Goal: Transaction & Acquisition: Purchase product/service

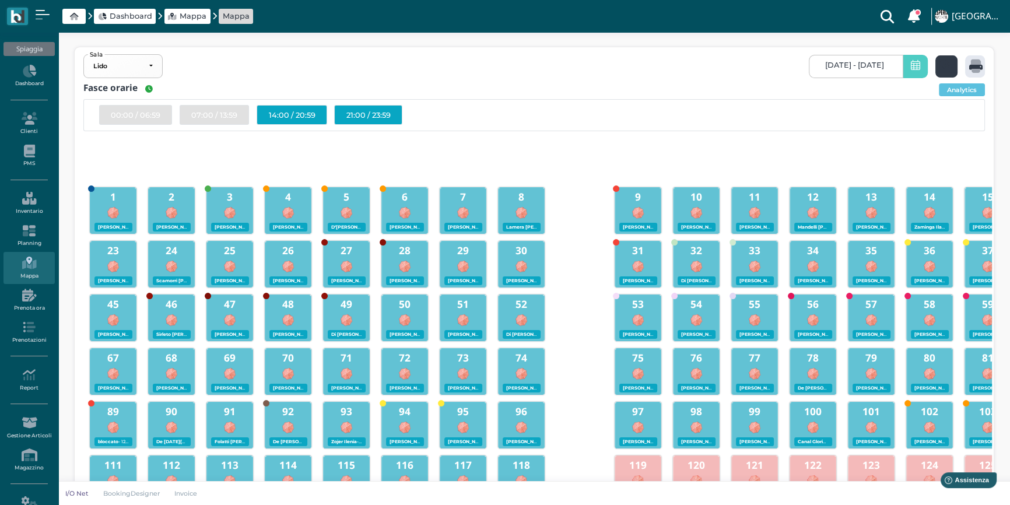
click at [940, 64] on icon at bounding box center [948, 65] width 17 height 13
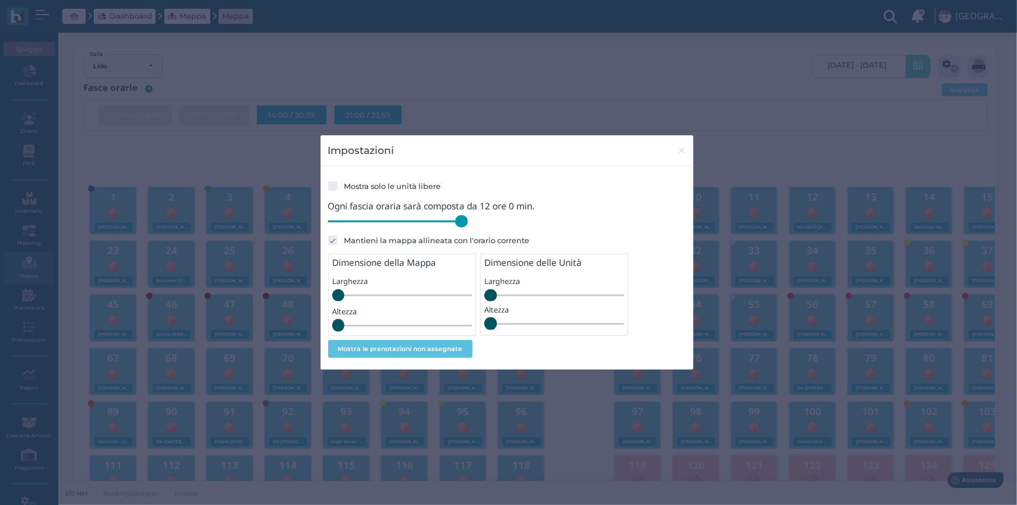
drag, startPoint x: 406, startPoint y: 219, endPoint x: 518, endPoint y: 222, distance: 112.6
type input "720"
click at [468, 222] on input "range" at bounding box center [398, 221] width 140 height 13
click at [677, 146] on span "×" at bounding box center [681, 150] width 9 height 15
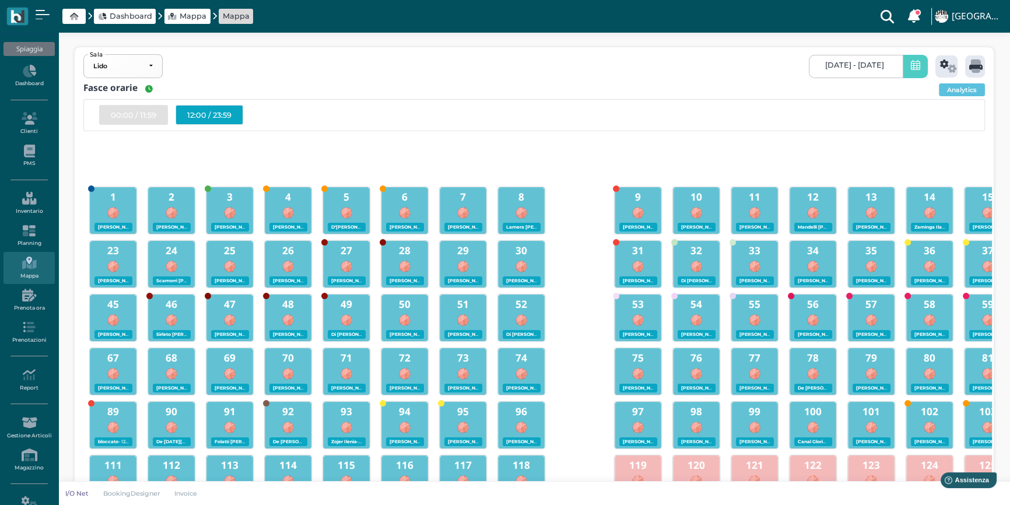
click at [197, 114] on div "12:00 / 23:59" at bounding box center [209, 115] width 68 height 20
click at [198, 117] on div "12:00 / 23:59" at bounding box center [209, 115] width 68 height 20
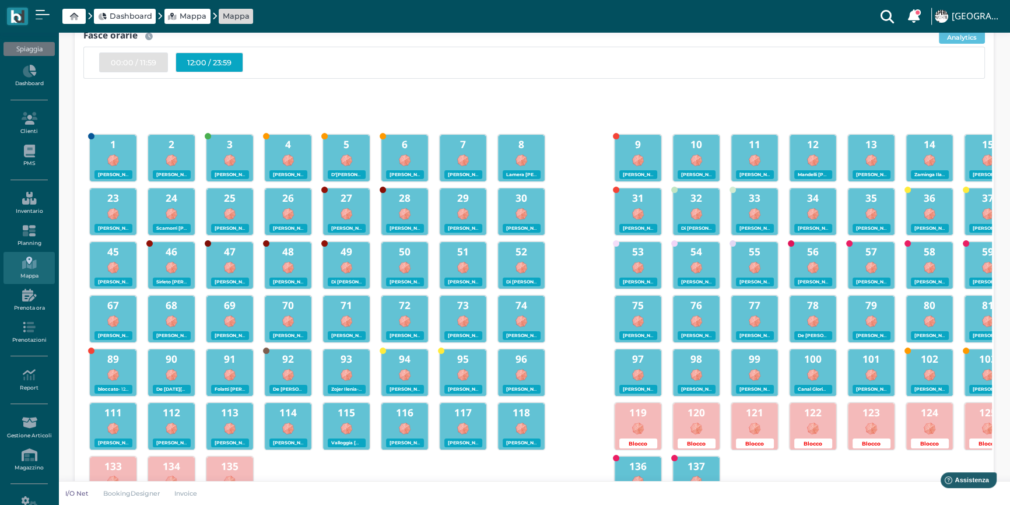
scroll to position [52, 0]
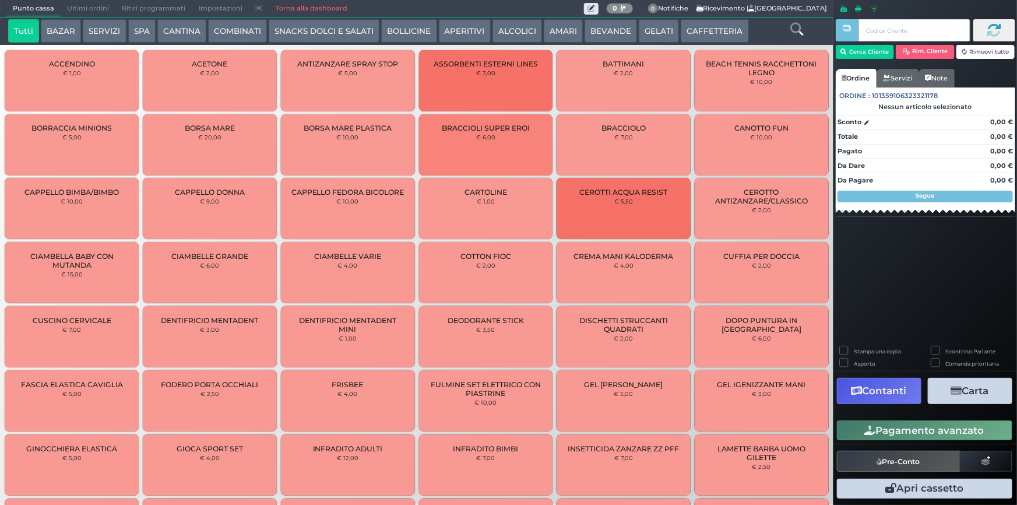
click at [174, 35] on button "CANTINA" at bounding box center [181, 30] width 49 height 23
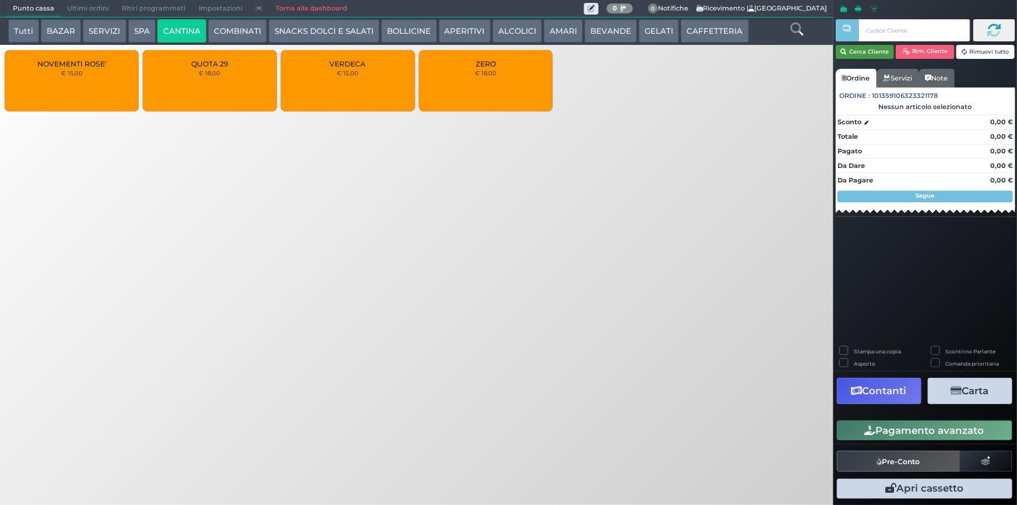
click at [866, 49] on button "Cerca Cliente" at bounding box center [865, 52] width 59 height 14
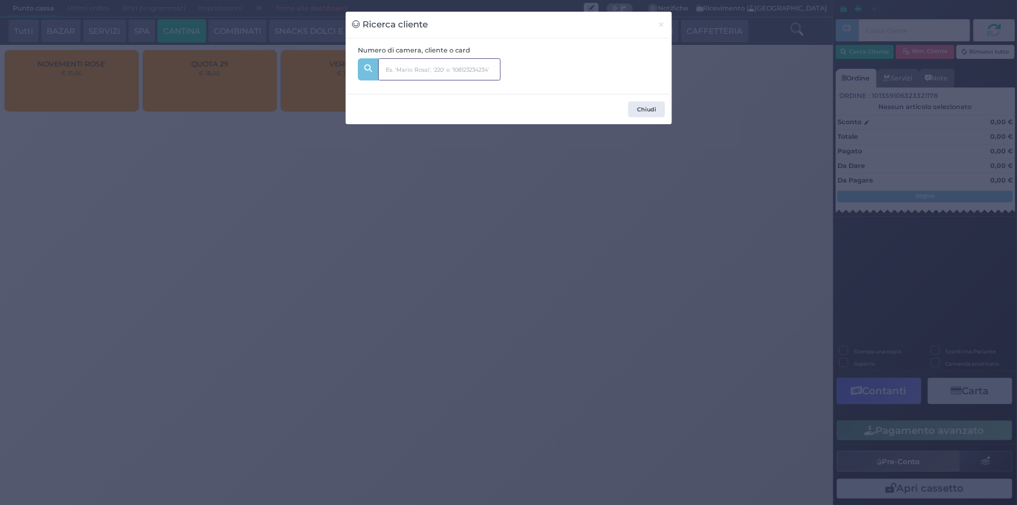
click at [443, 70] on input "text" at bounding box center [439, 69] width 122 height 22
type input "228"
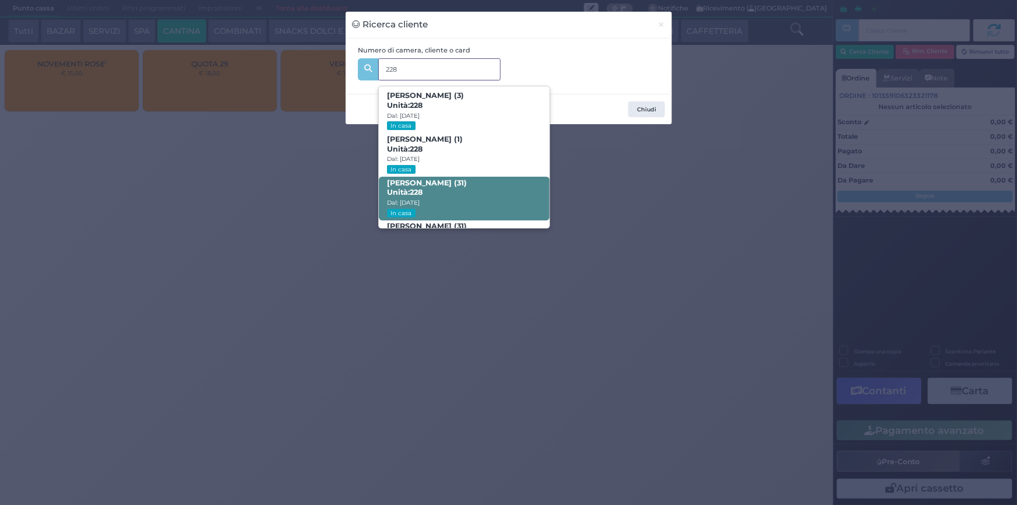
click at [463, 195] on span "DAVID MONTESANO (31) Unità: 228 Dal: 09/08/2025 In casa" at bounding box center [464, 199] width 171 height 44
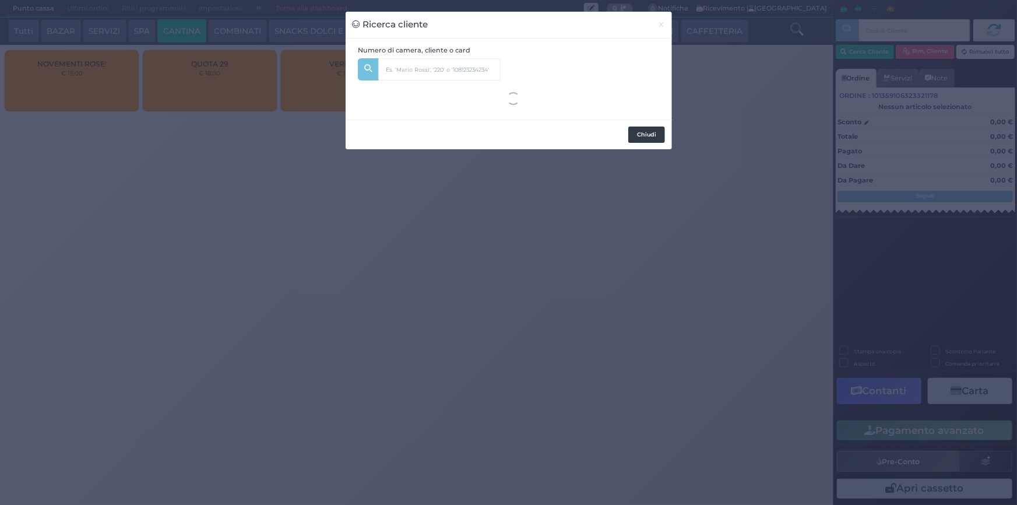
click at [649, 140] on button "Chiudi" at bounding box center [646, 135] width 37 height 16
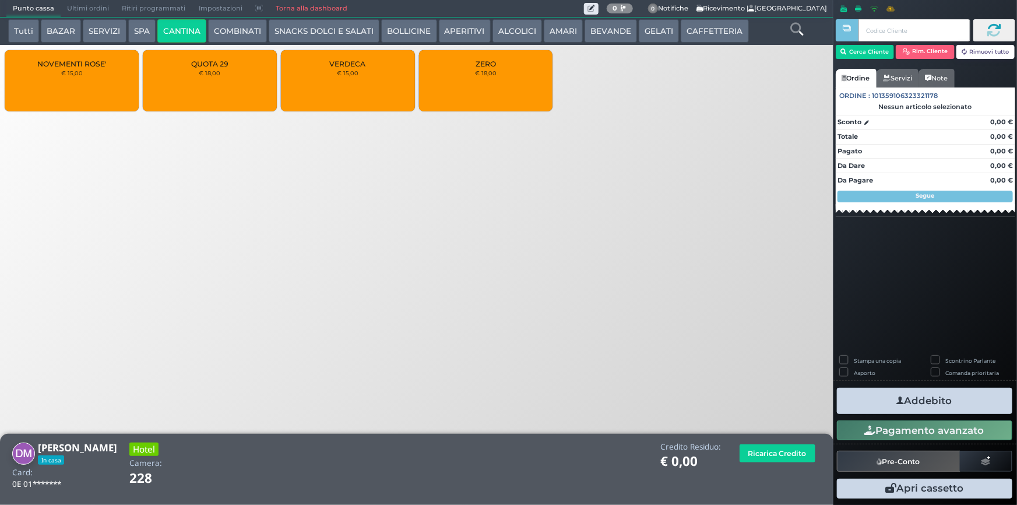
click at [518, 68] on div "ZERO € 18,00" at bounding box center [486, 80] width 134 height 61
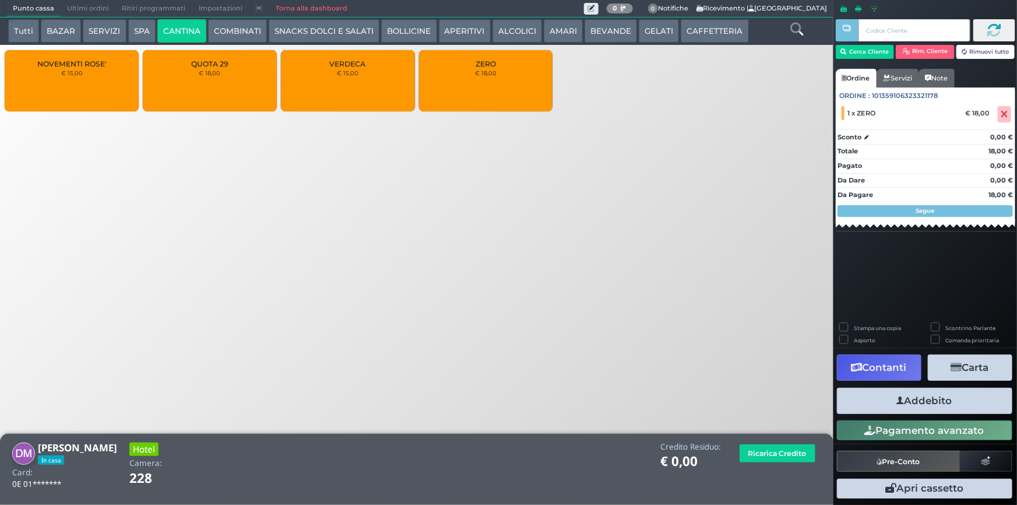
click at [906, 403] on button "Addebito" at bounding box center [924, 401] width 175 height 26
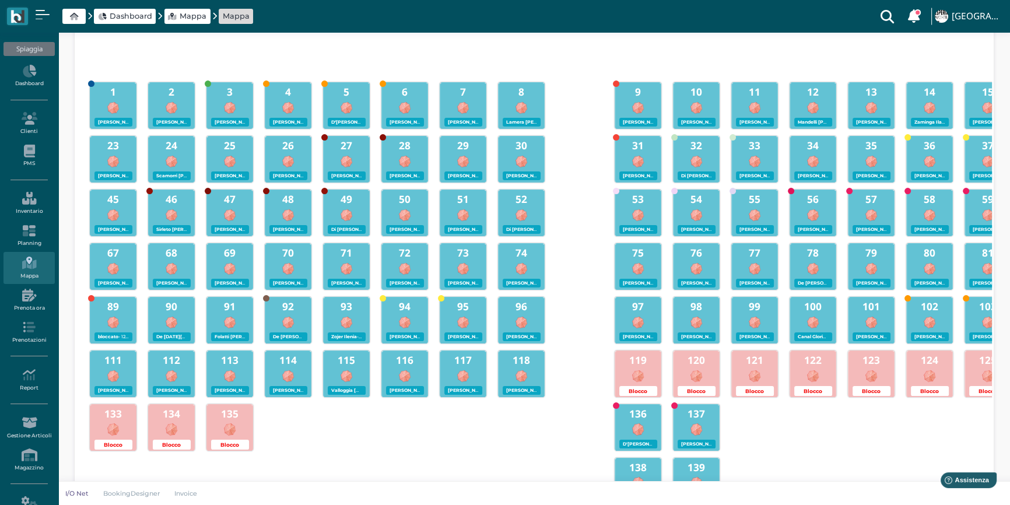
scroll to position [106, 0]
click at [466, 359] on b "117" at bounding box center [462, 359] width 17 height 13
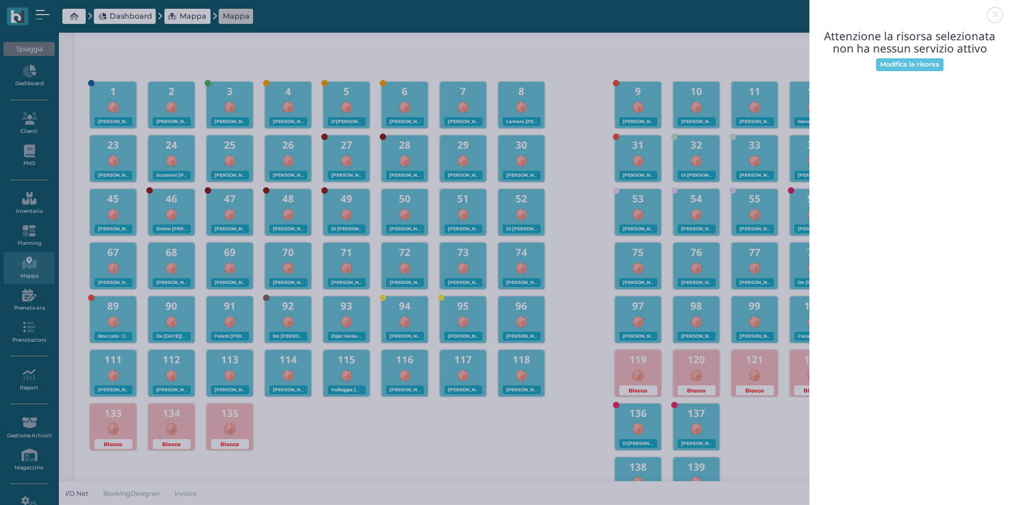
click at [809, 8] on link at bounding box center [809, 8] width 0 height 0
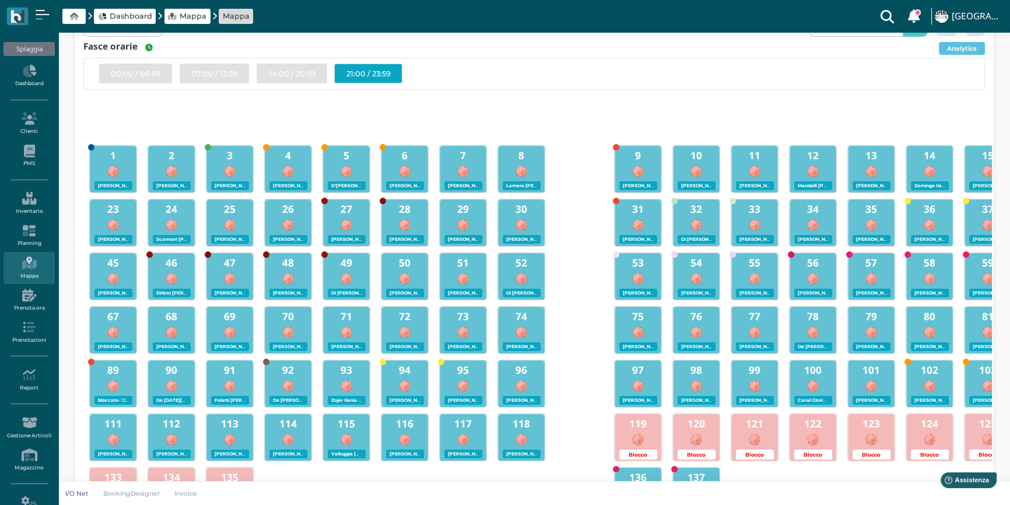
scroll to position [159, 0]
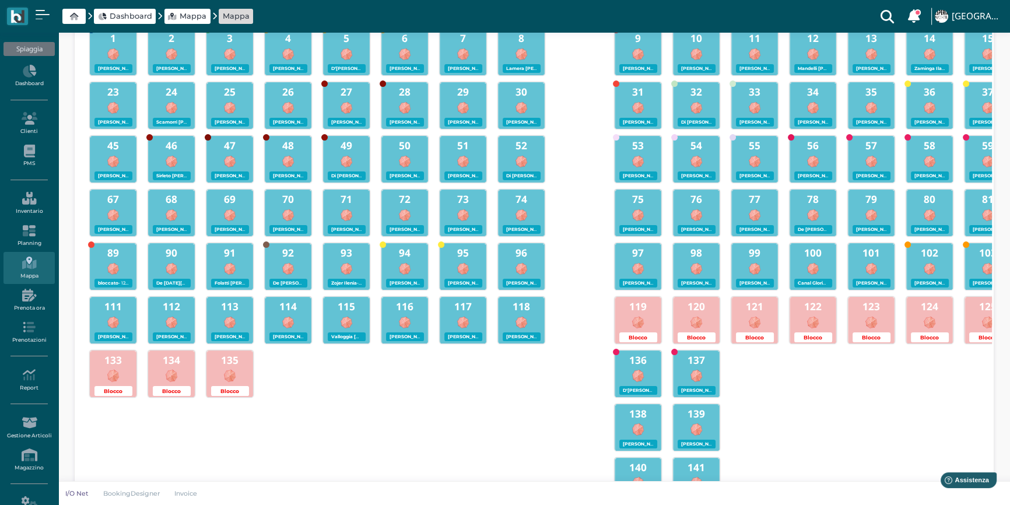
click at [452, 315] on div at bounding box center [462, 321] width 45 height 15
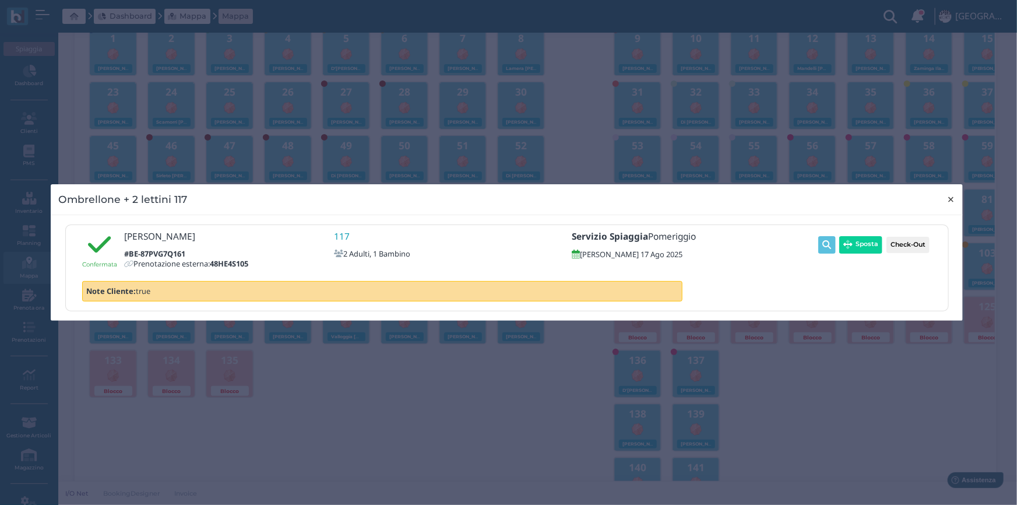
click at [948, 198] on span "×" at bounding box center [951, 199] width 9 height 15
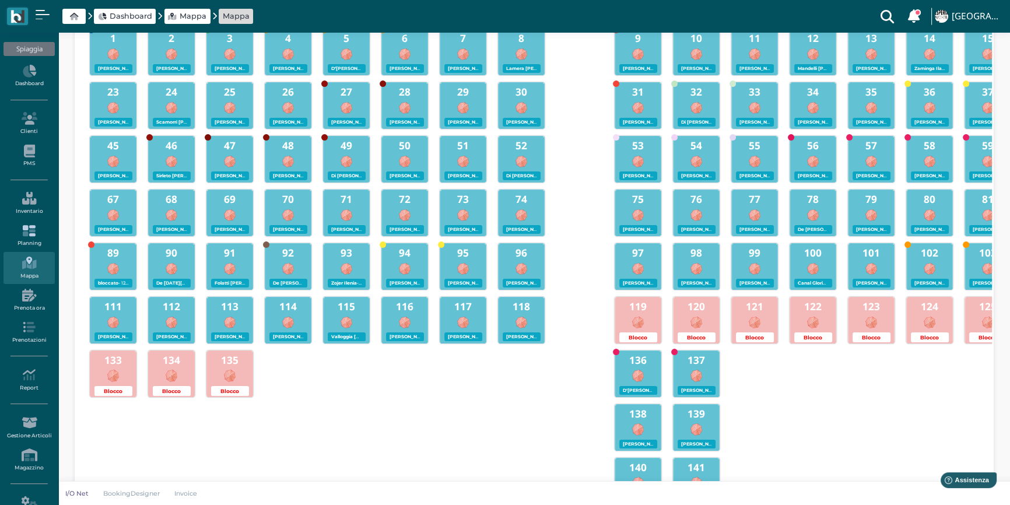
click at [23, 234] on icon at bounding box center [28, 230] width 51 height 13
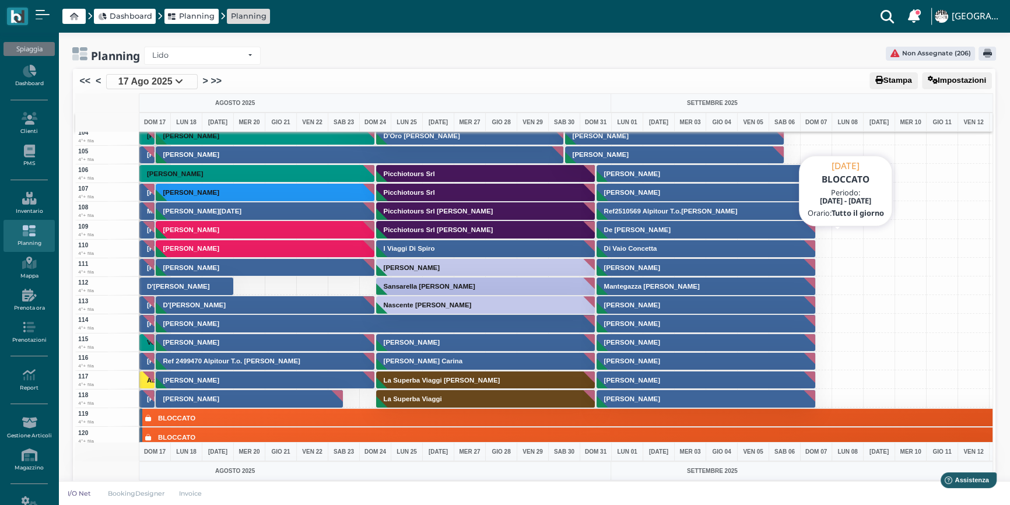
scroll to position [2173, 0]
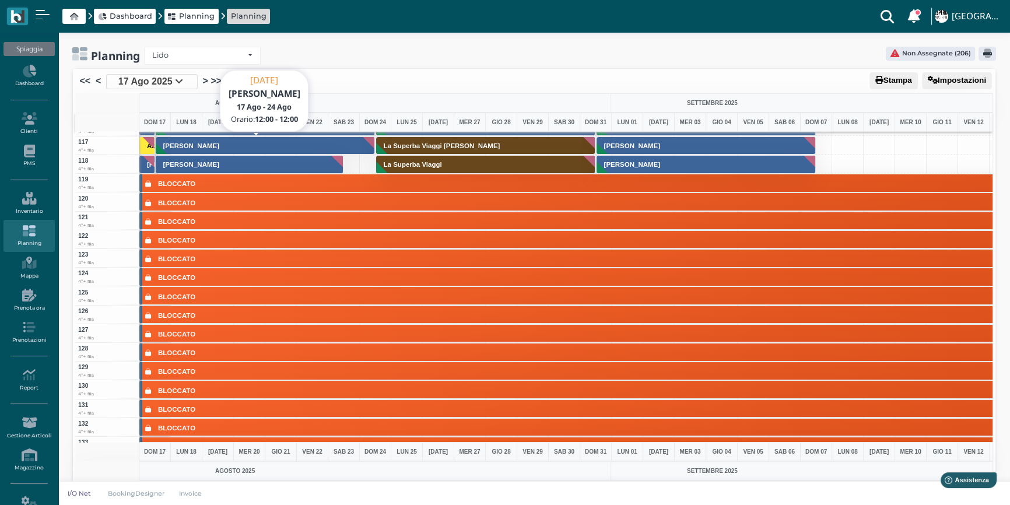
click at [231, 142] on button "[PERSON_NAME]" at bounding box center [266, 145] width 220 height 19
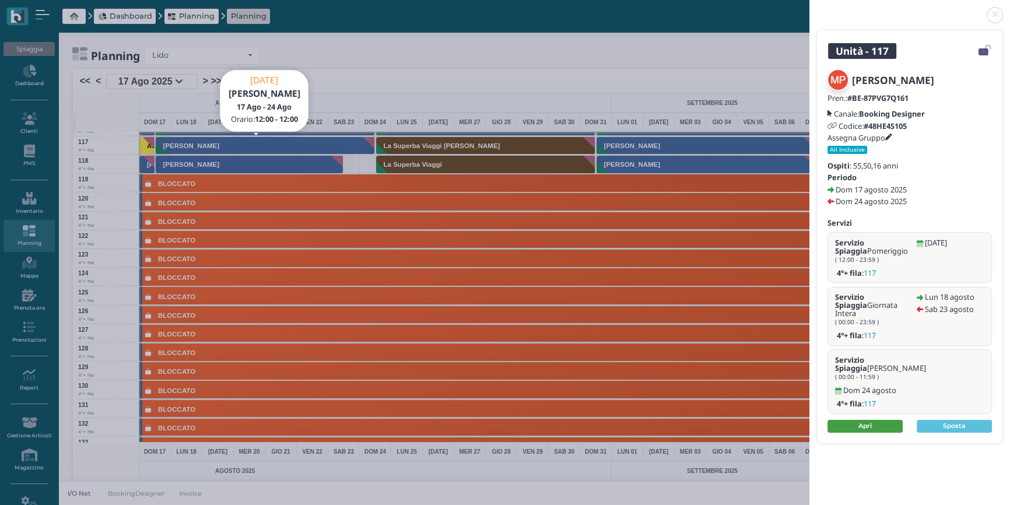
click at [865, 420] on link "Apri" at bounding box center [864, 426] width 75 height 13
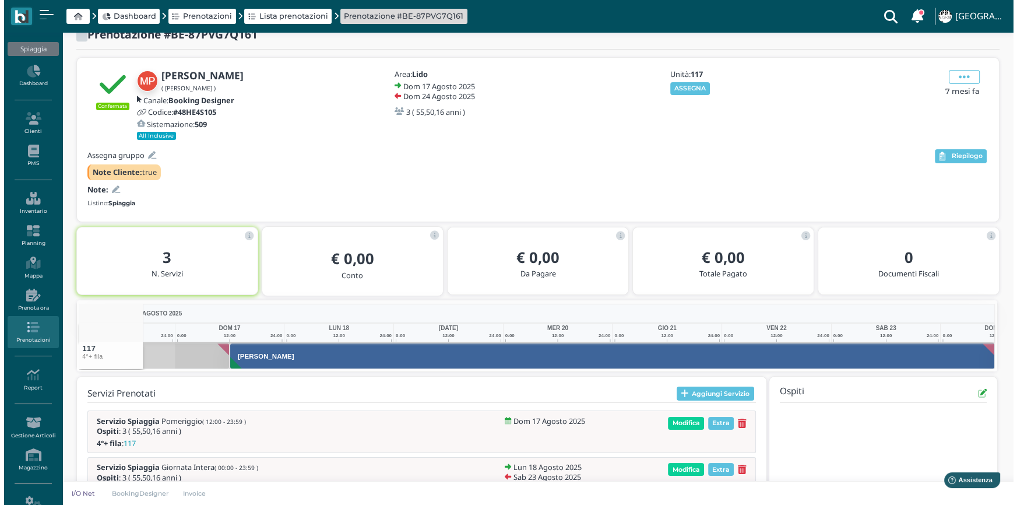
scroll to position [1, 0]
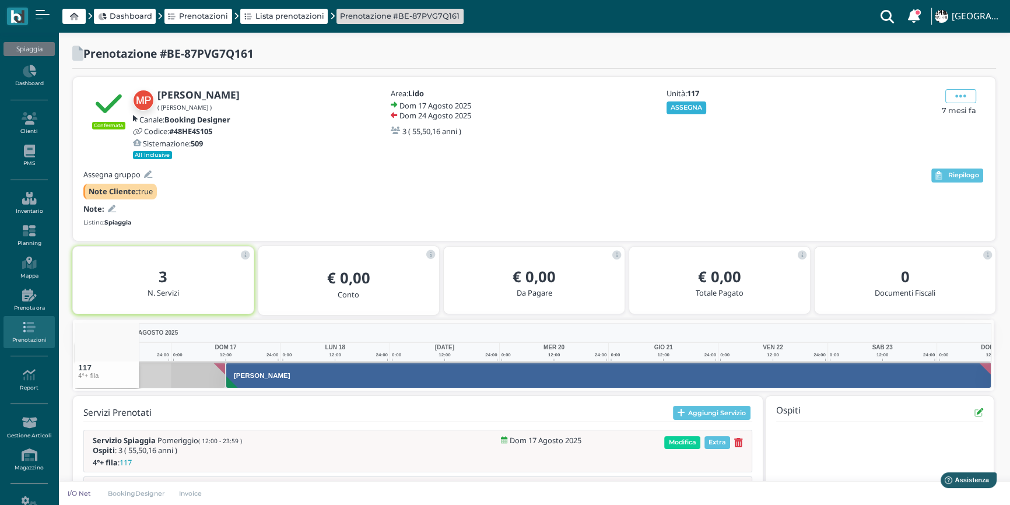
click at [684, 104] on button "ASSEGNA" at bounding box center [686, 107] width 40 height 13
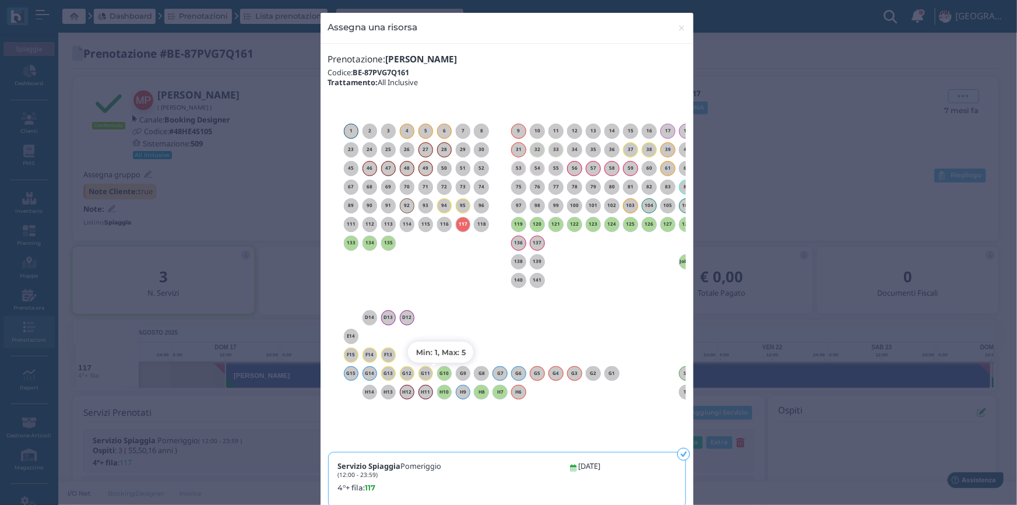
click at [441, 373] on h6 "G10" at bounding box center [444, 373] width 15 height 5
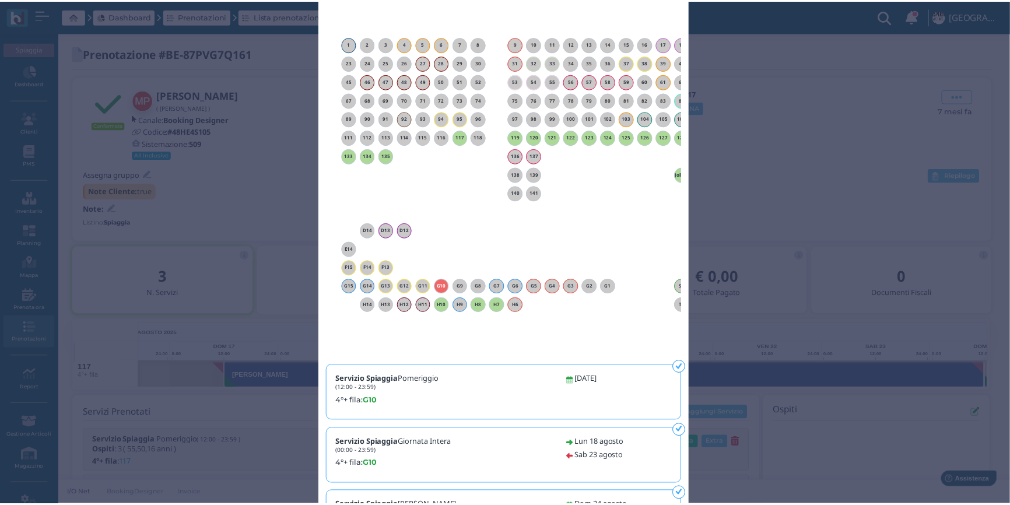
scroll to position [0, 0]
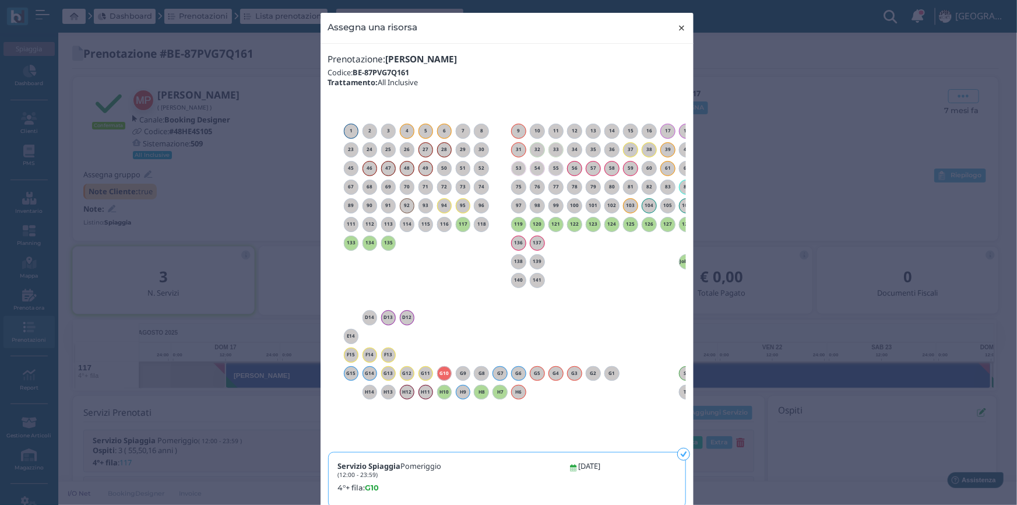
click at [677, 29] on span "×" at bounding box center [681, 27] width 9 height 15
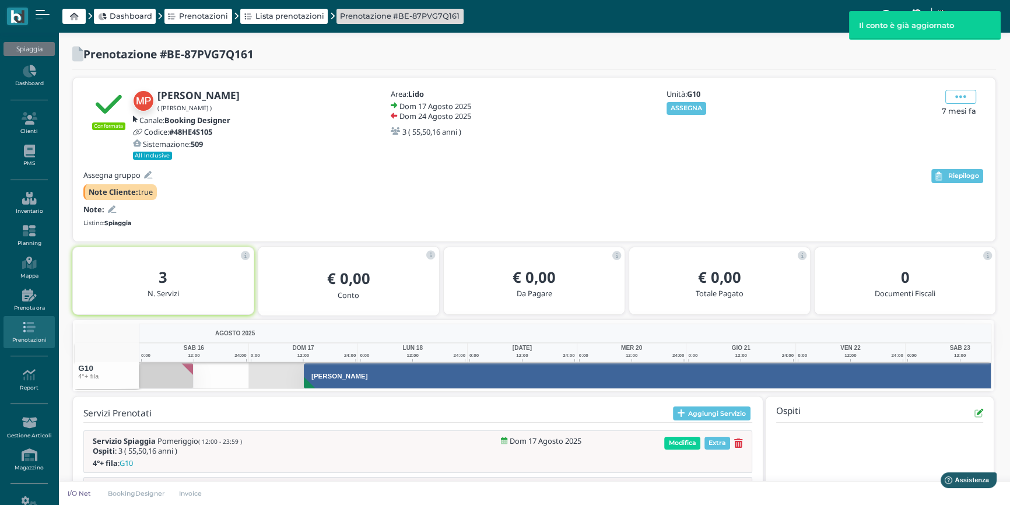
scroll to position [0, 78]
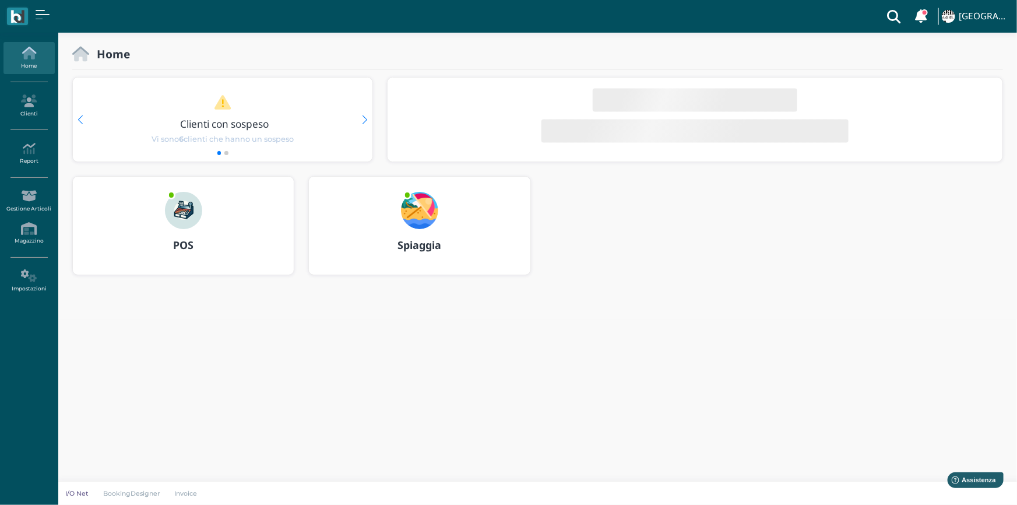
click at [426, 227] on img at bounding box center [419, 210] width 37 height 37
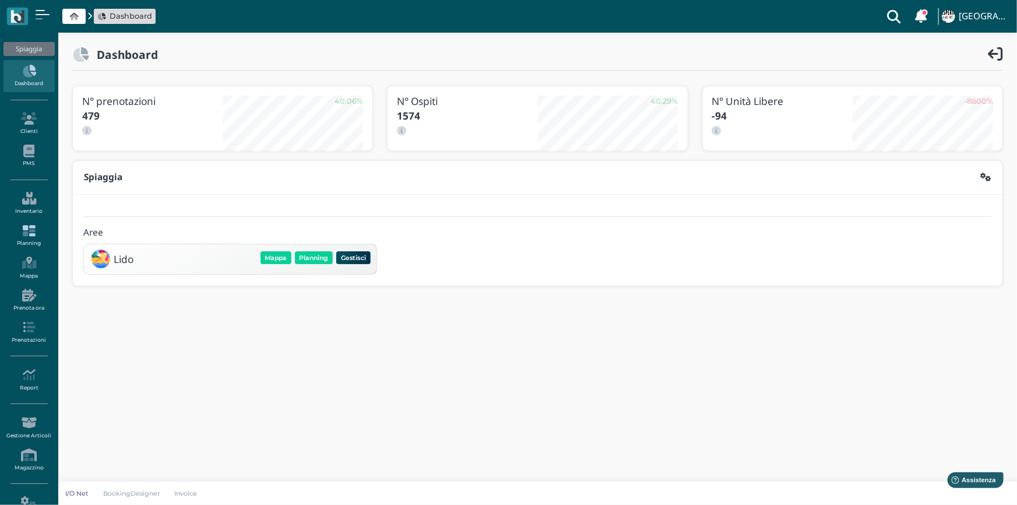
click at [30, 235] on icon at bounding box center [28, 230] width 51 height 13
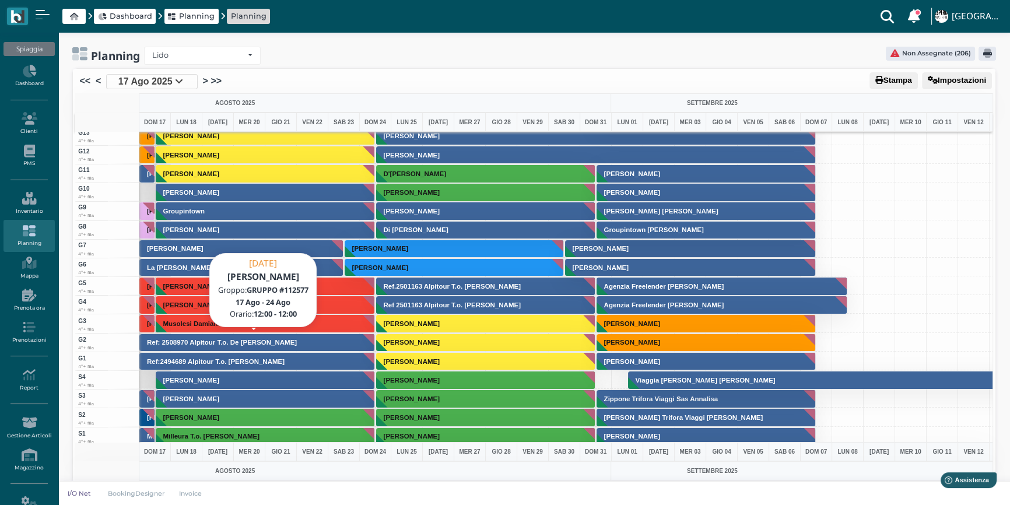
scroll to position [2597, 0]
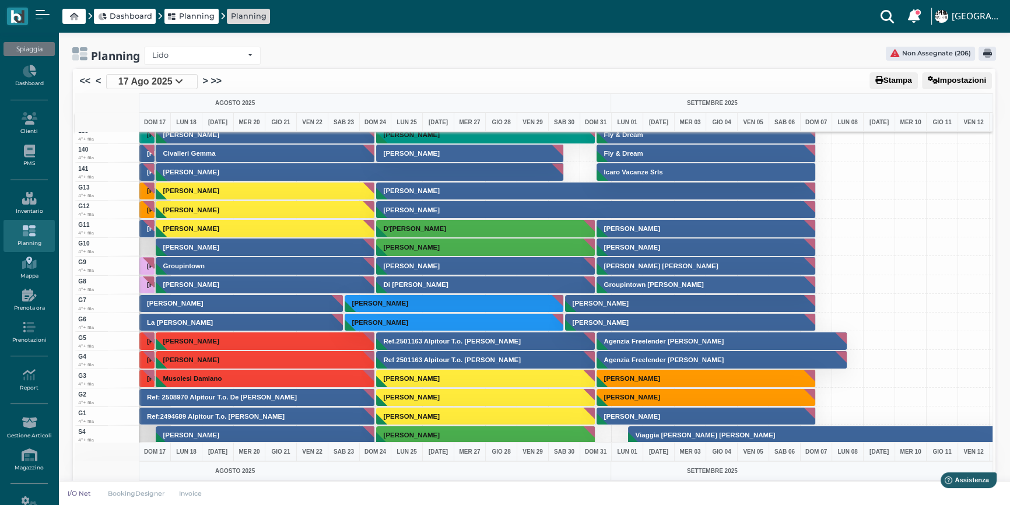
click at [32, 262] on icon at bounding box center [28, 263] width 51 height 13
